Goal: Find specific page/section

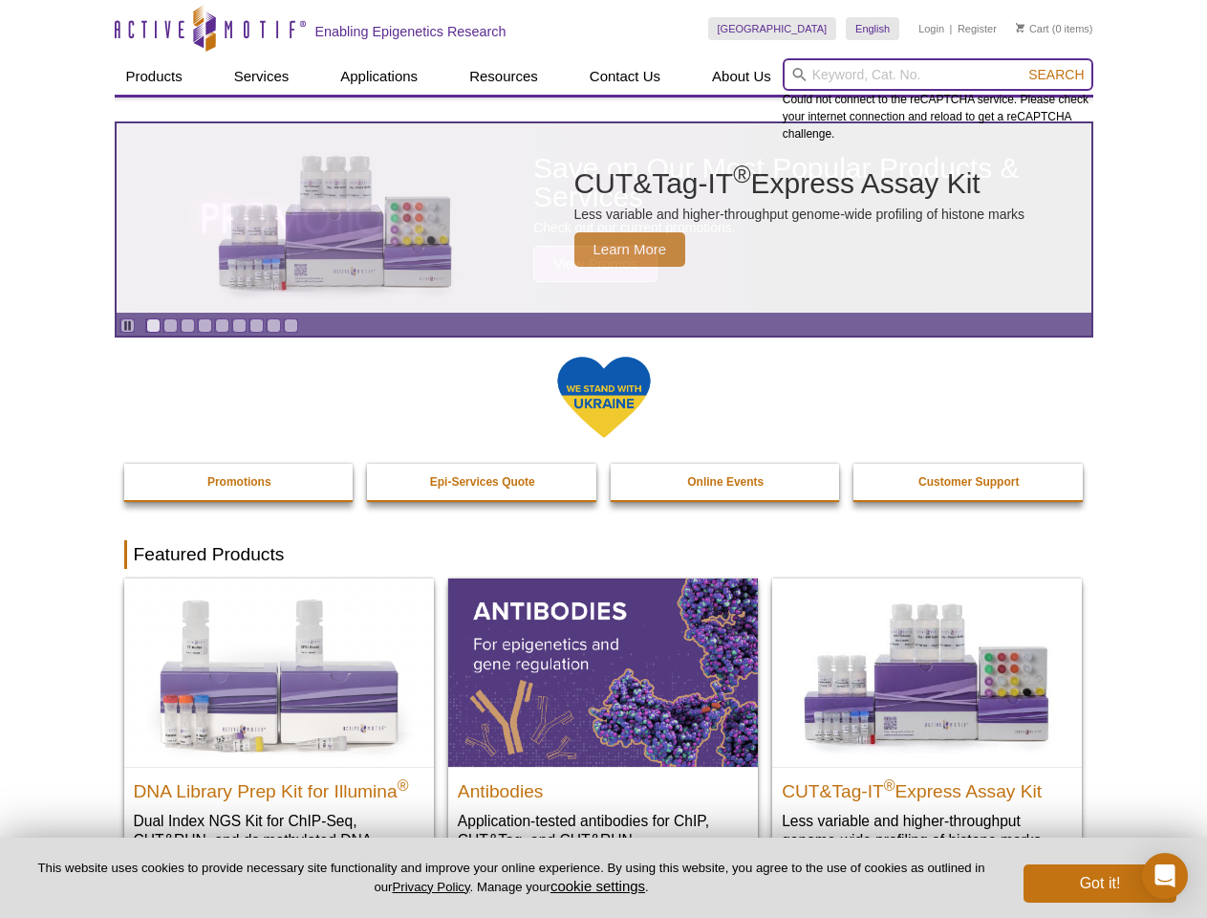
click at [938, 75] on input "search" at bounding box center [938, 74] width 311 height 32
click at [1056, 75] on span "Search" at bounding box center [1055, 74] width 55 height 15
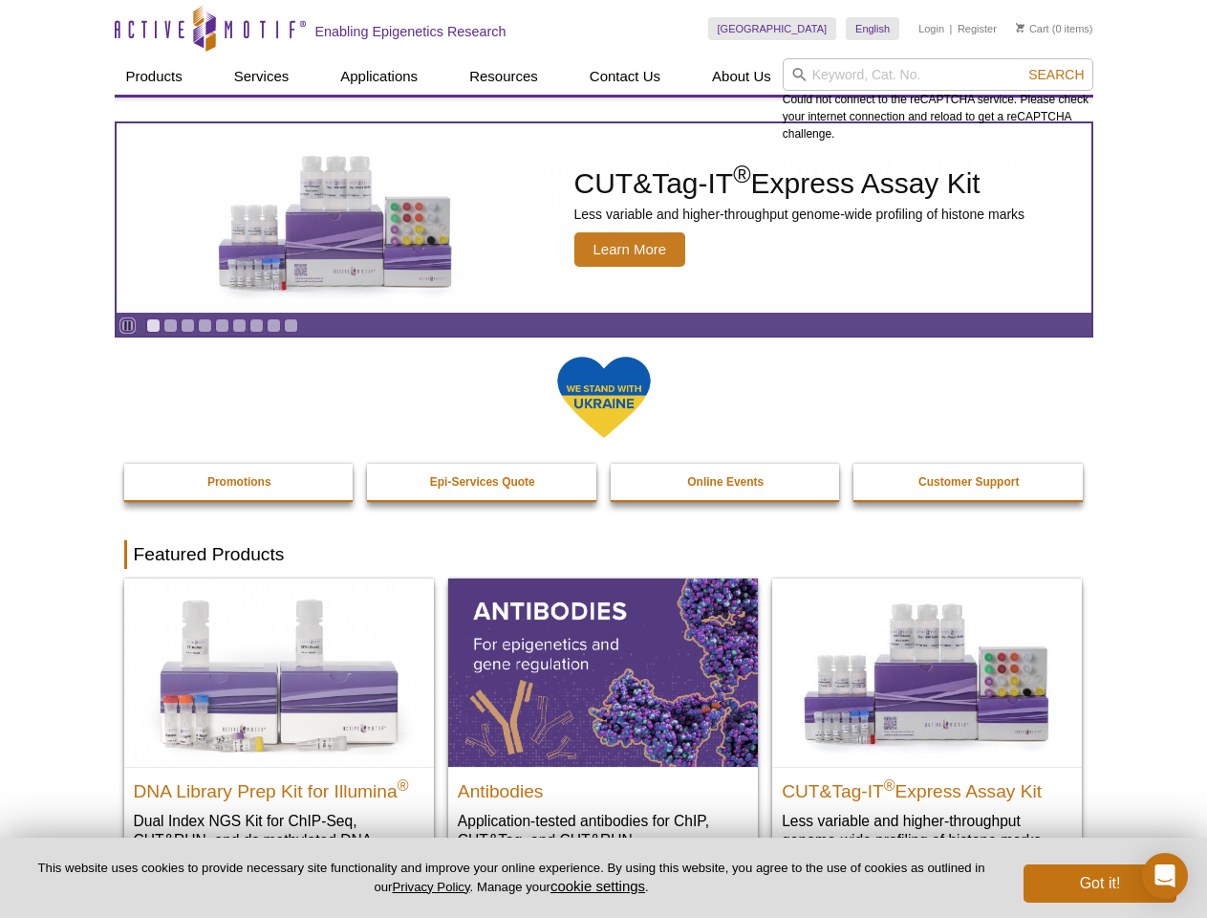
click at [127, 325] on icon "Pause" at bounding box center [127, 325] width 12 height 12
click at [153, 325] on link "Go to slide 1" at bounding box center [153, 325] width 14 height 14
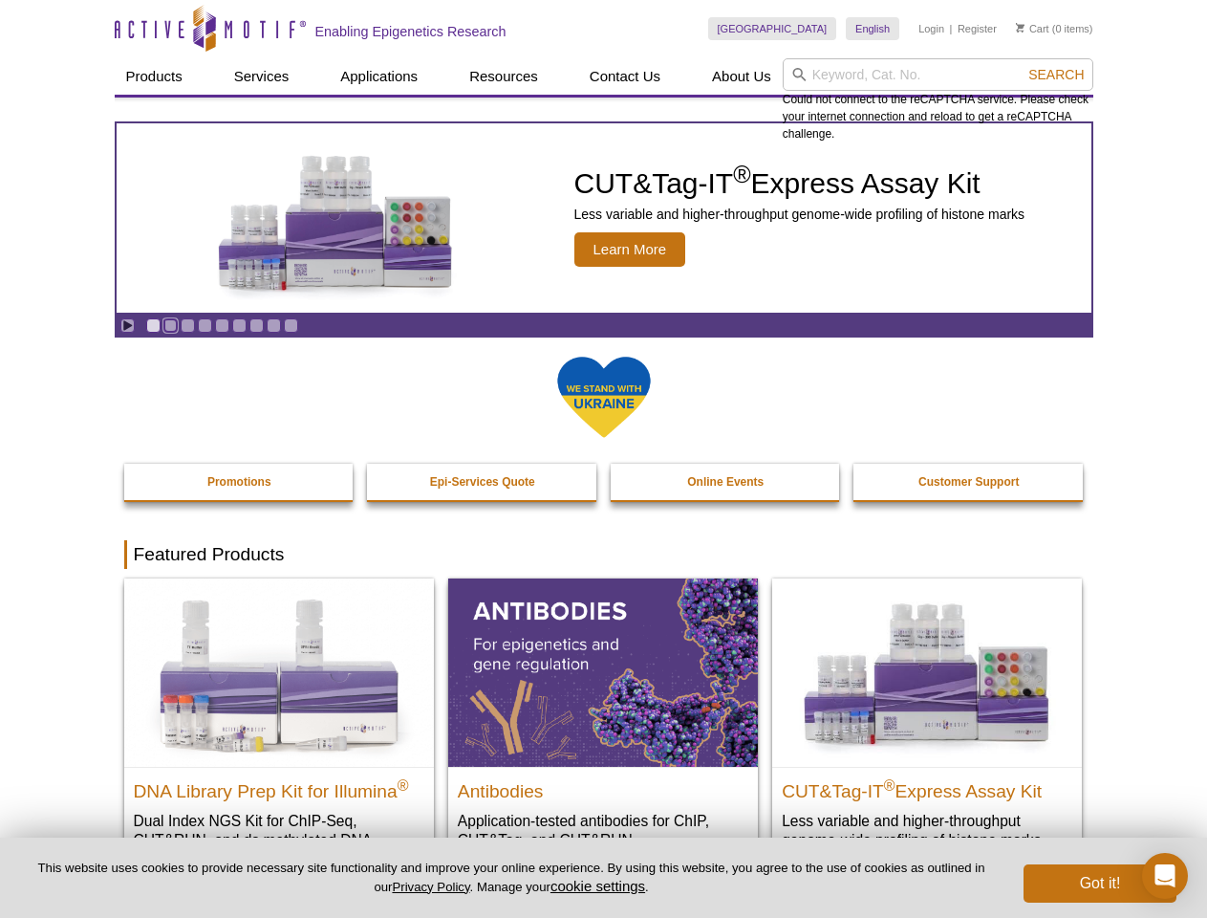
click at [170, 325] on link "Go to slide 2" at bounding box center [170, 325] width 14 height 14
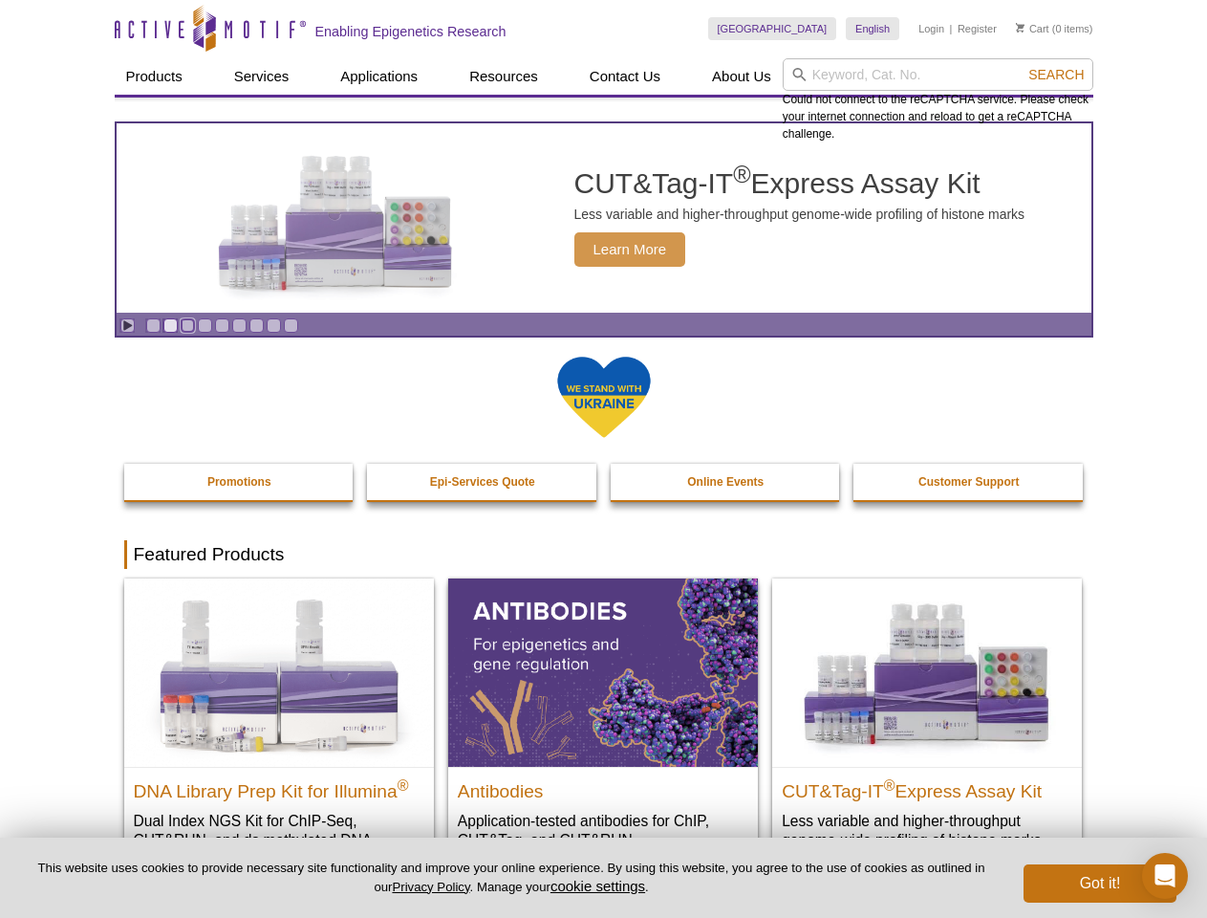
click at [187, 325] on link "Go to slide 3" at bounding box center [188, 325] width 14 height 14
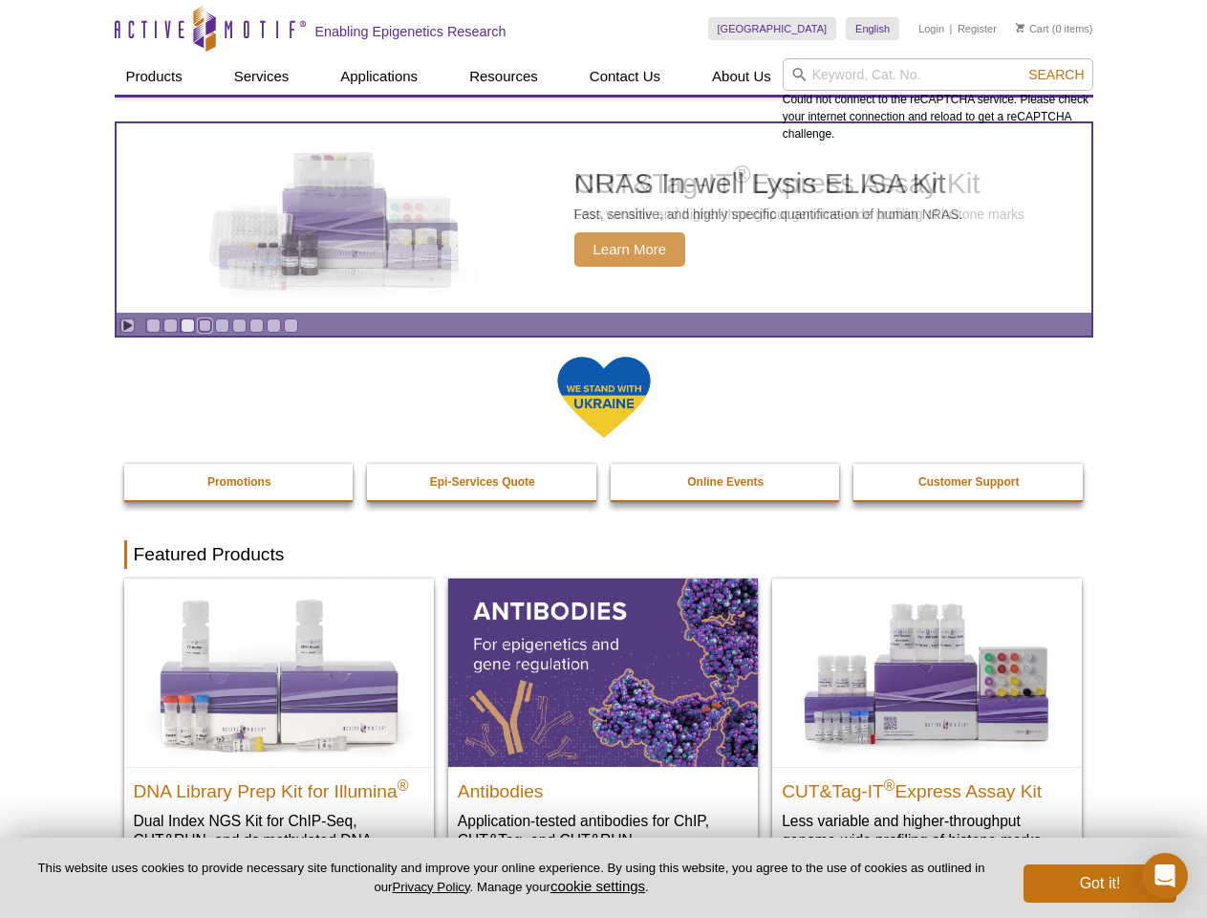
click at [205, 325] on link "Go to slide 4" at bounding box center [205, 325] width 14 height 14
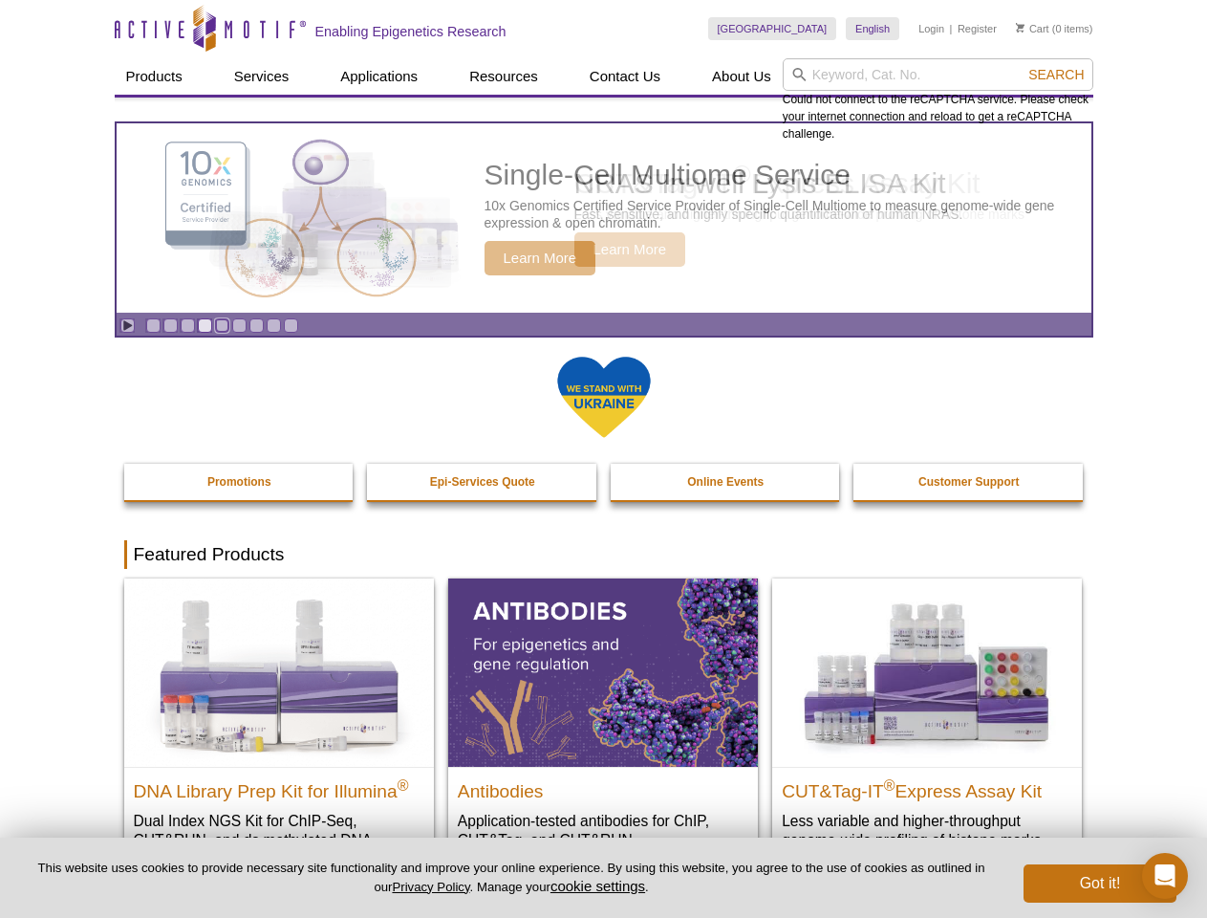
click at [222, 325] on link "Go to slide 5" at bounding box center [222, 325] width 14 height 14
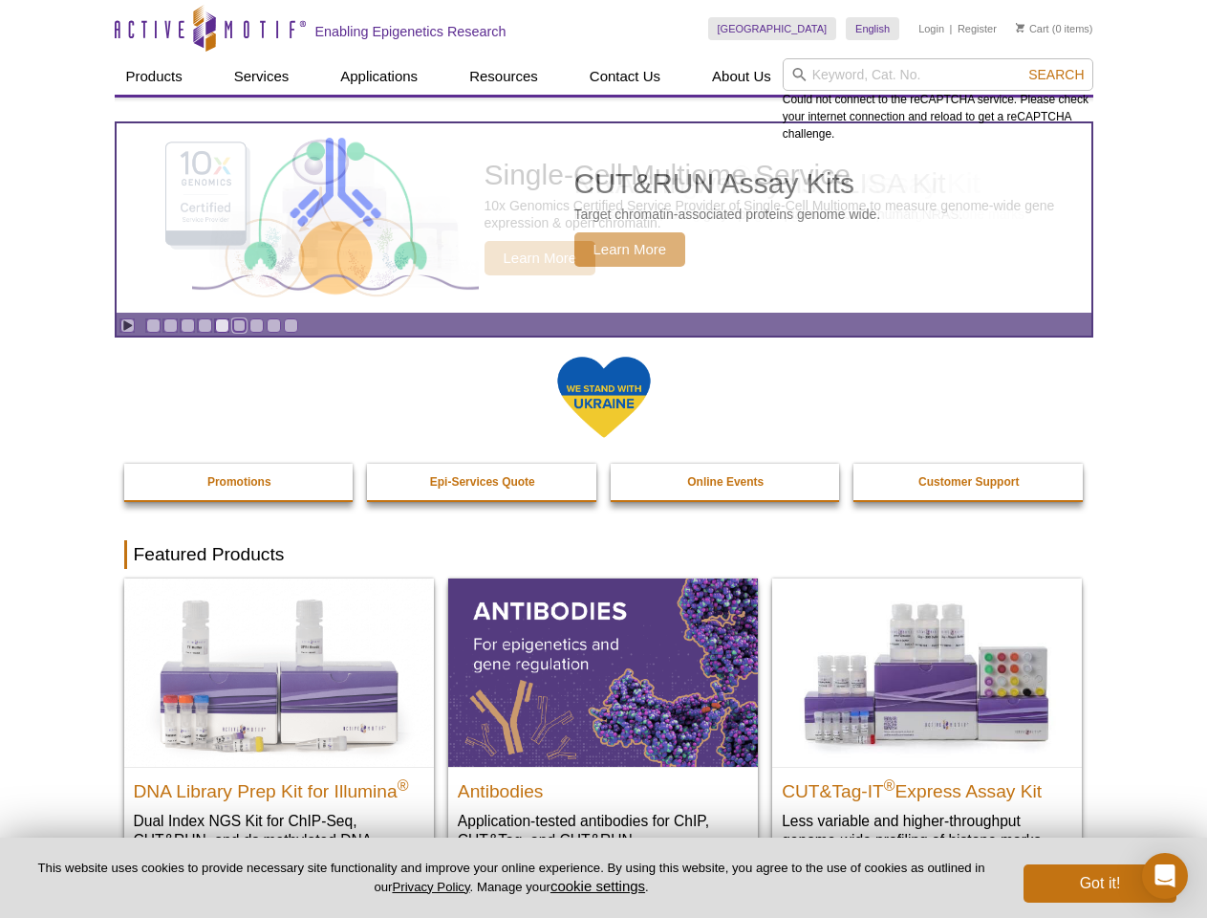
click at [239, 325] on link "Go to slide 6" at bounding box center [239, 325] width 14 height 14
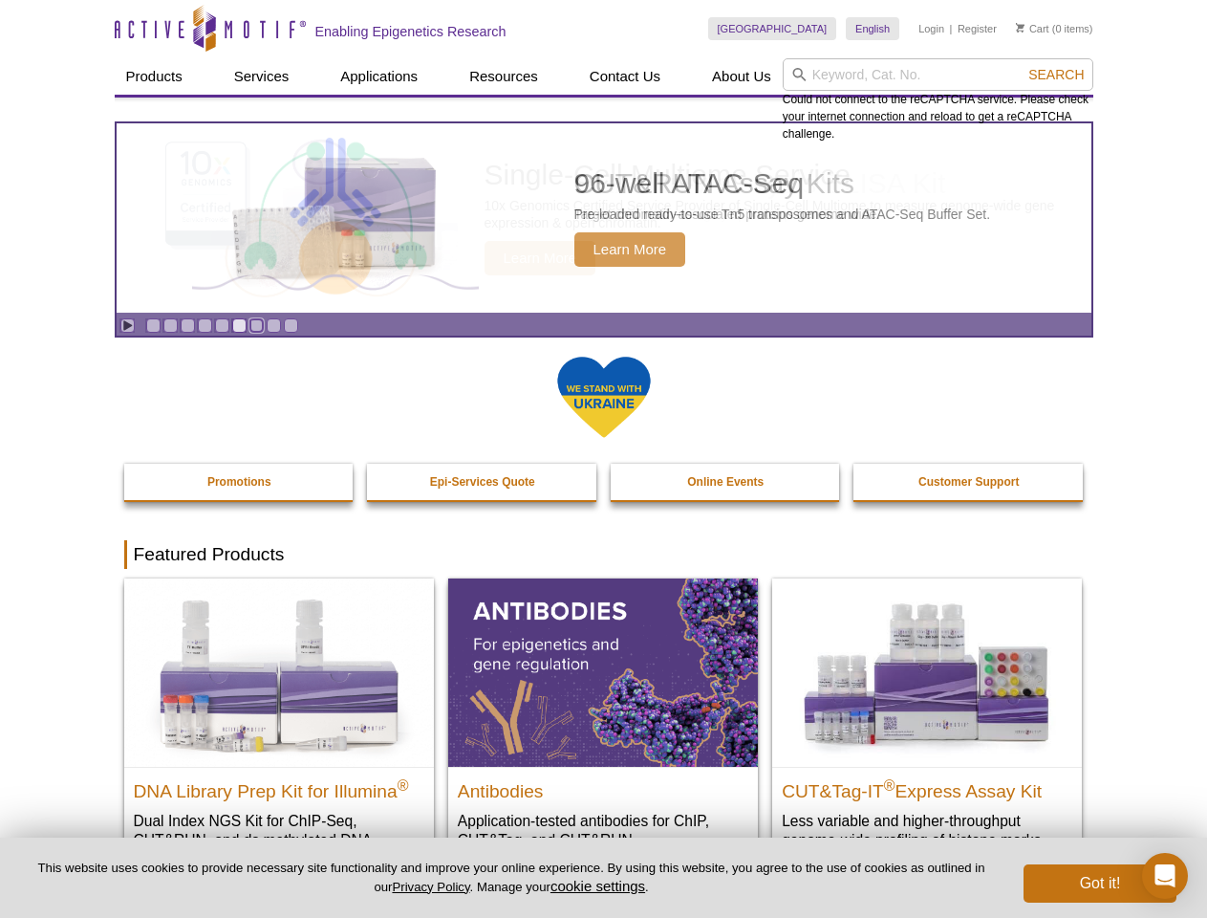
click at [256, 325] on link "Go to slide 7" at bounding box center [256, 325] width 14 height 14
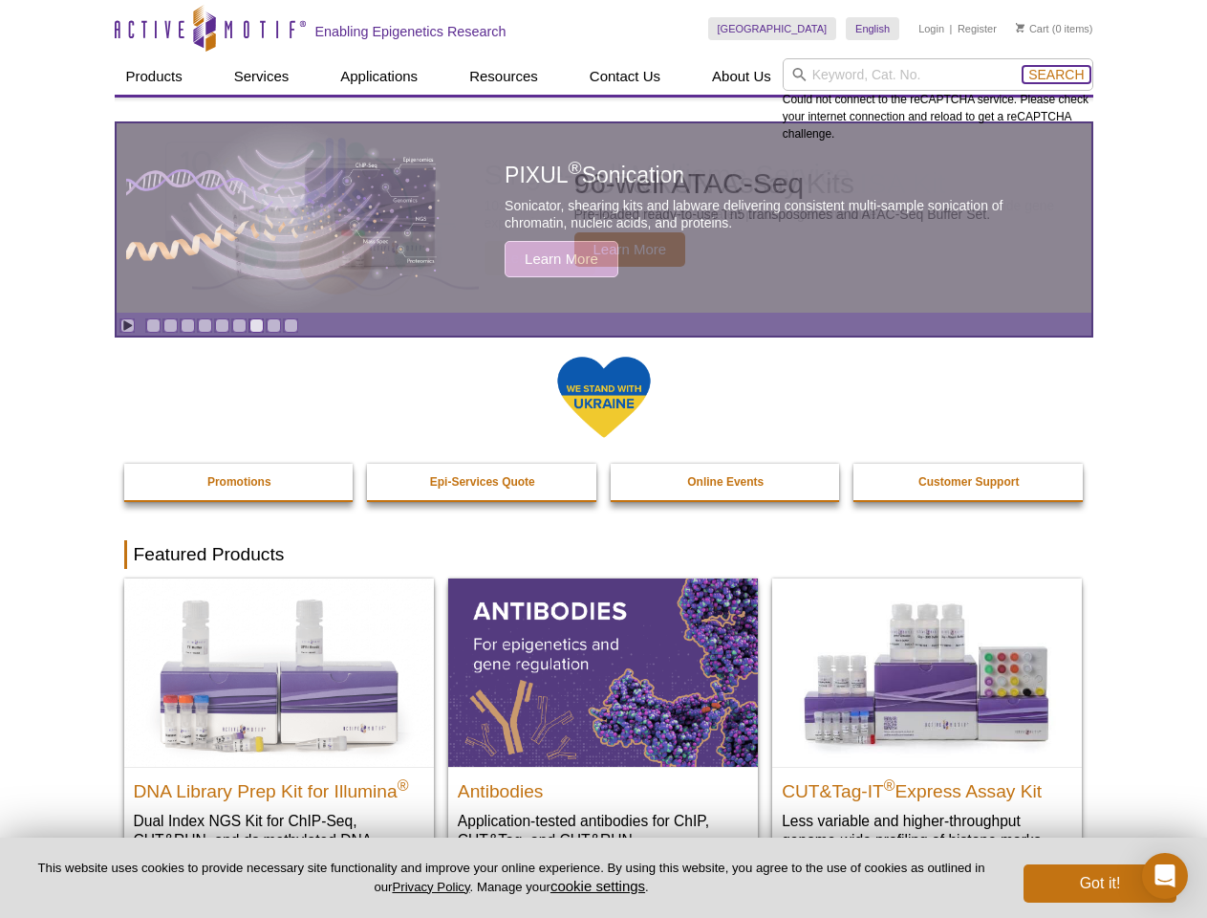
click at [1056, 75] on span "Search" at bounding box center [1055, 74] width 55 height 15
